Goal: Task Accomplishment & Management: Manage account settings

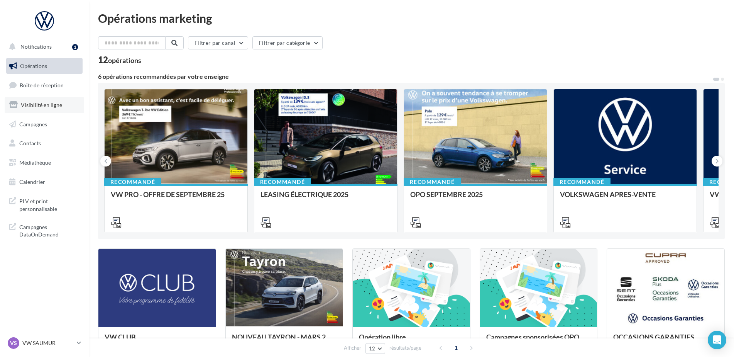
click at [46, 98] on link "Visibilité en ligne" at bounding box center [44, 105] width 79 height 16
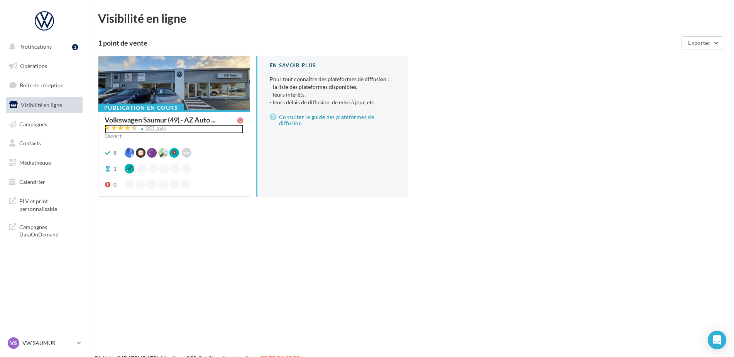
click at [157, 130] on div "351 avis" at bounding box center [156, 128] width 20 height 5
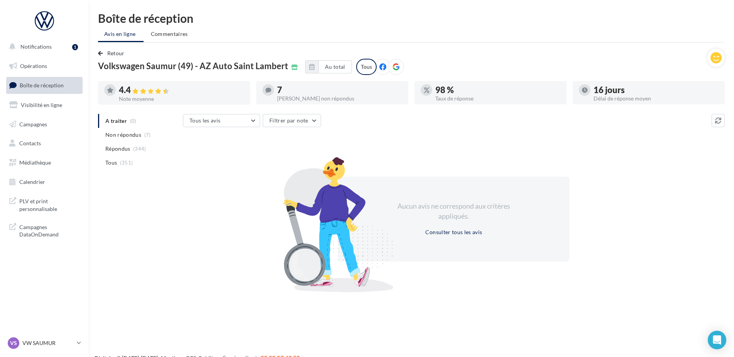
click at [53, 344] on p "VW SAUMUR" at bounding box center [47, 343] width 51 height 8
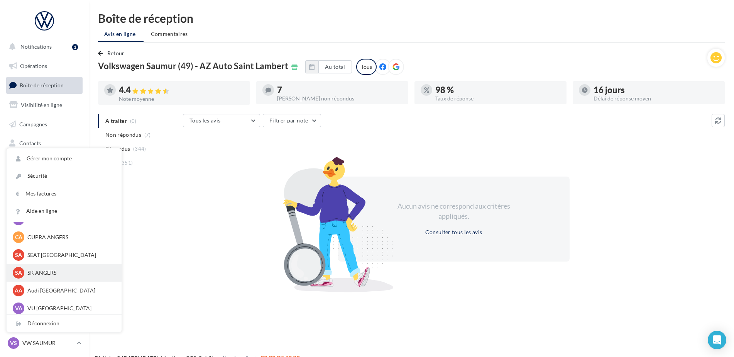
scroll to position [71, 0]
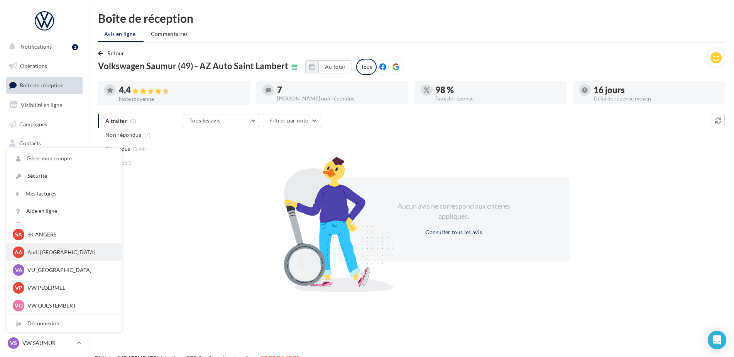
click at [50, 255] on p "Audi ANGERS" at bounding box center [69, 252] width 85 height 8
